Goal: Information Seeking & Learning: Learn about a topic

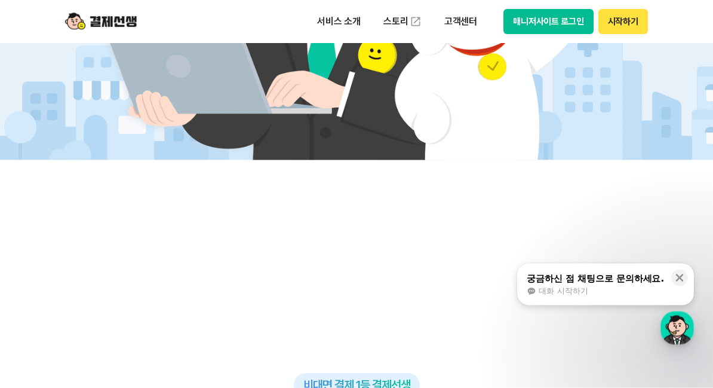
scroll to position [514, 0]
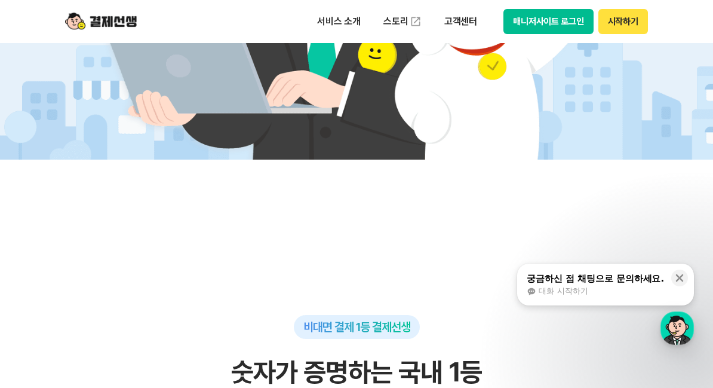
click at [604, 296] on div "대화 시작하기" at bounding box center [595, 290] width 137 height 11
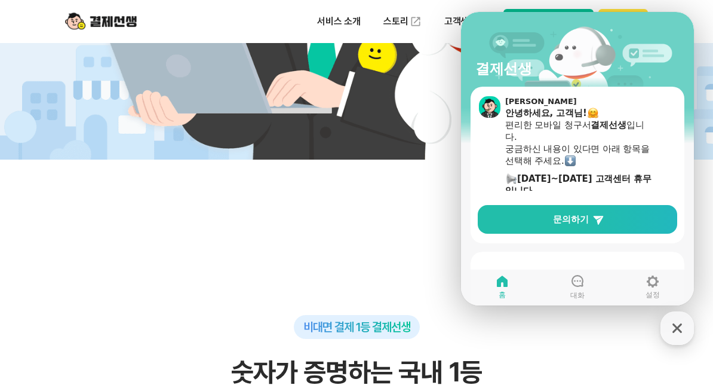
scroll to position [46, 0]
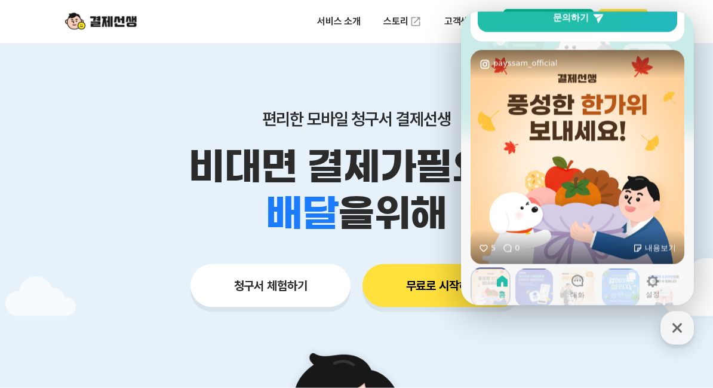
scroll to position [7, 0]
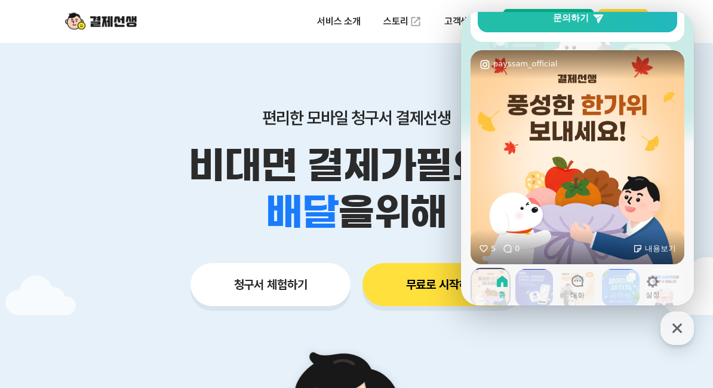
click at [677, 327] on icon "button" at bounding box center [677, 328] width 10 height 10
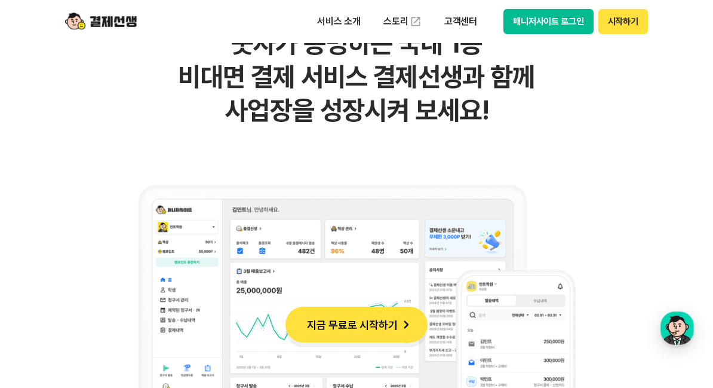
scroll to position [16, 0]
click at [349, 16] on p "서비스 소개" at bounding box center [339, 21] width 60 height 21
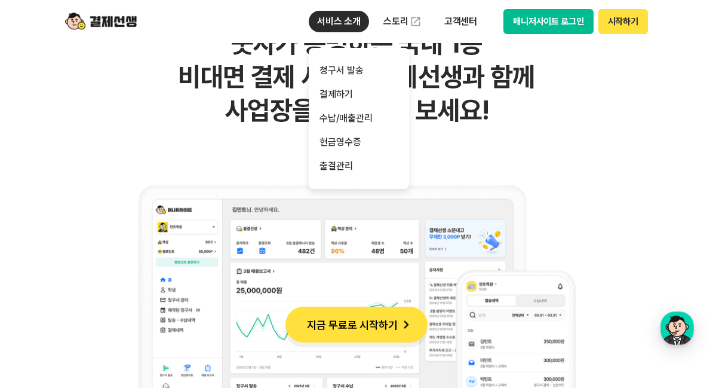
click at [368, 72] on link "청구서 발송" at bounding box center [359, 71] width 100 height 24
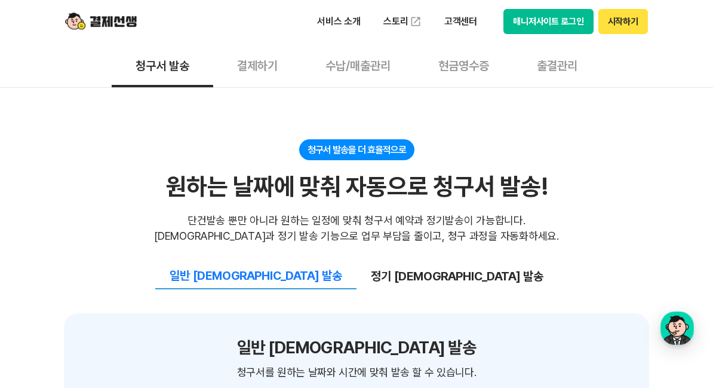
scroll to position [1172, 0]
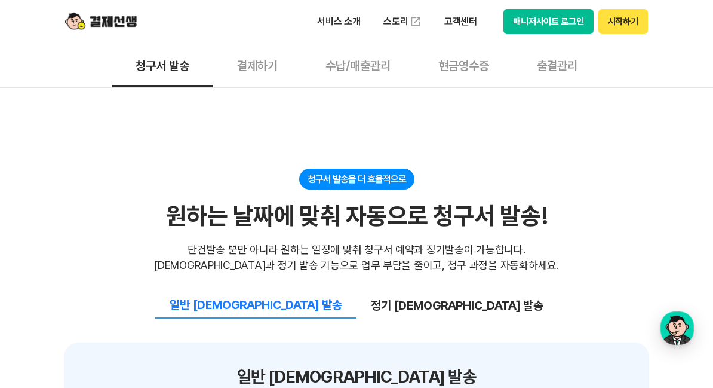
click at [260, 66] on button "결제하기" at bounding box center [257, 65] width 88 height 44
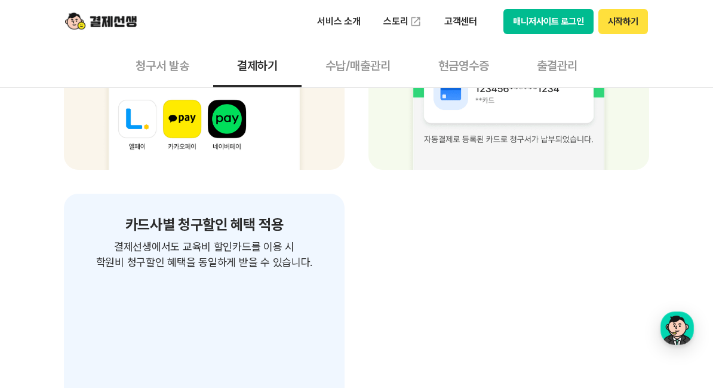
scroll to position [2044, 0]
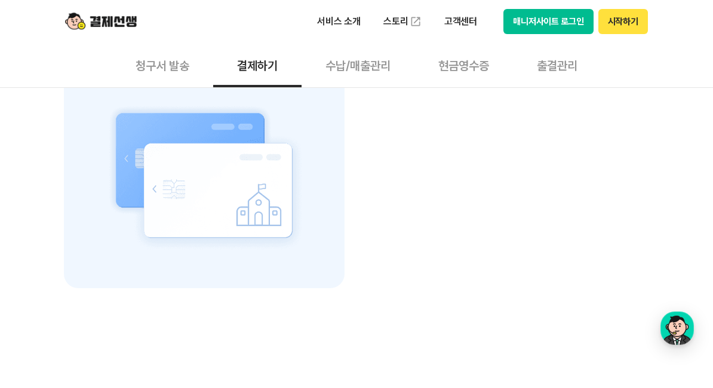
click at [371, 62] on button "수납/매출관리" at bounding box center [358, 65] width 113 height 44
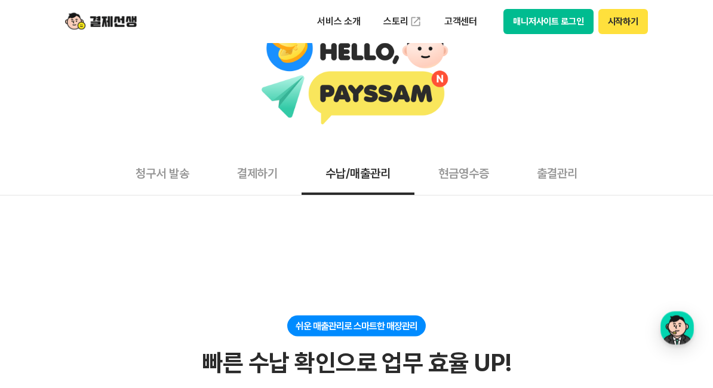
click at [490, 165] on button "현금영수증" at bounding box center [463, 173] width 99 height 44
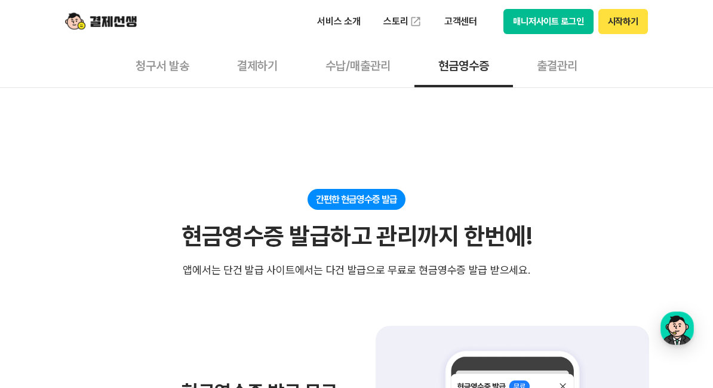
scroll to position [192, 0]
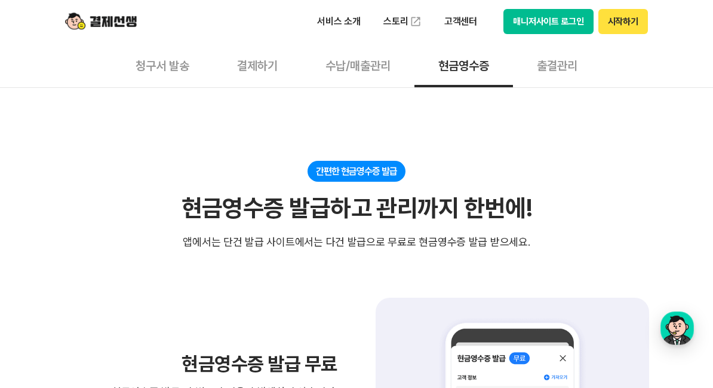
click at [565, 66] on button "출결관리" at bounding box center [557, 65] width 88 height 44
